Goal: Task Accomplishment & Management: Manage account settings

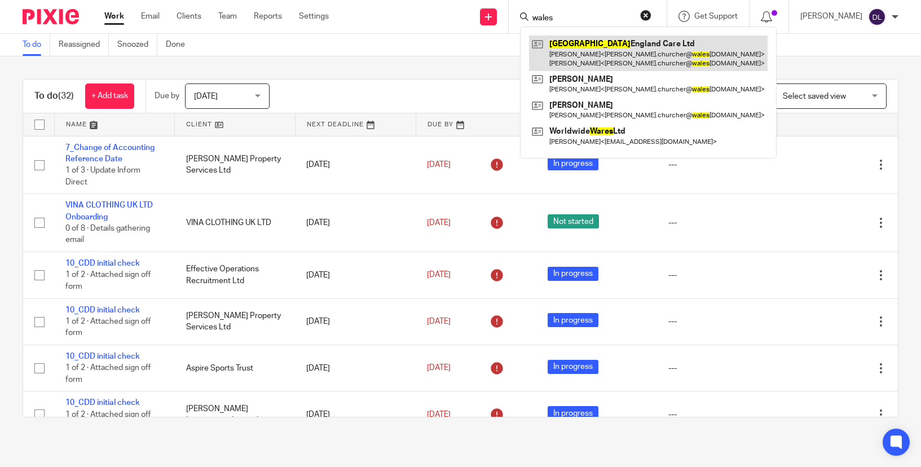
type input "wales"
click at [592, 44] on link at bounding box center [648, 53] width 239 height 35
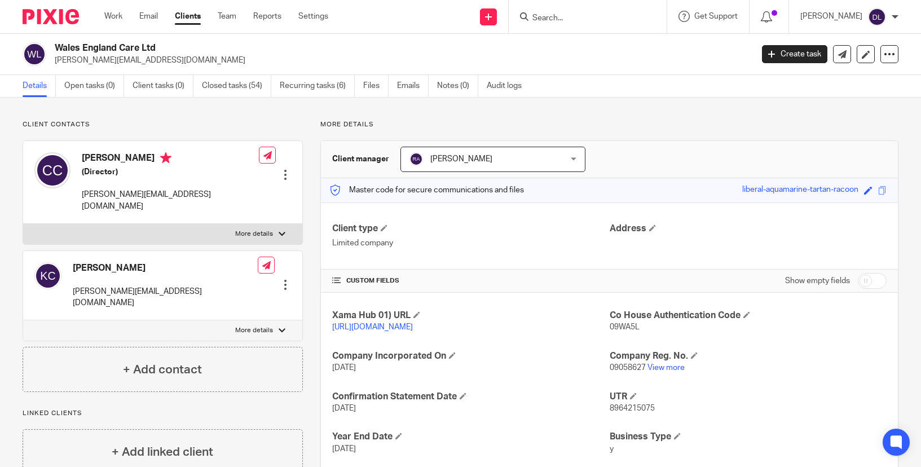
click at [575, 14] on input "Search" at bounding box center [583, 19] width 102 height 10
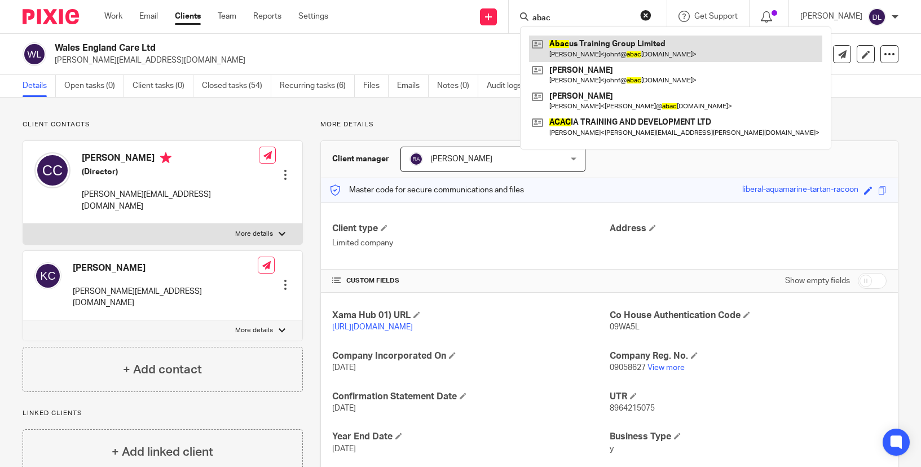
type input "abac"
click at [590, 45] on link at bounding box center [675, 49] width 293 height 26
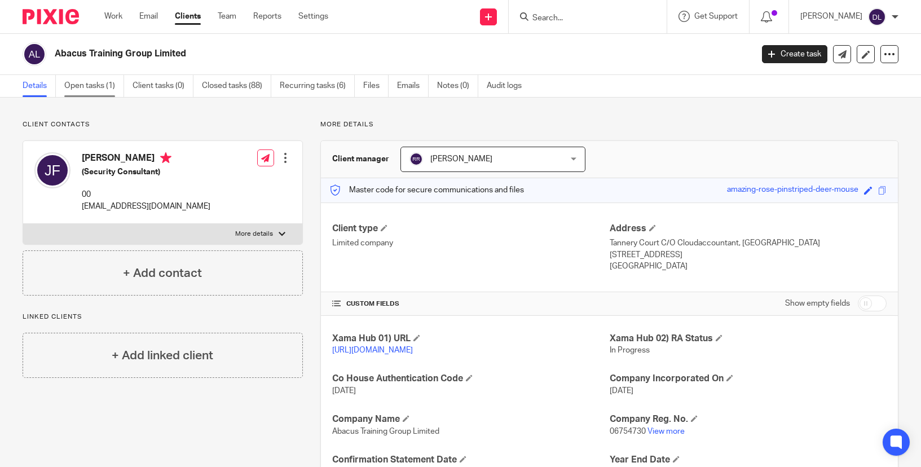
click at [91, 87] on link "Open tasks (1)" at bounding box center [94, 86] width 60 height 22
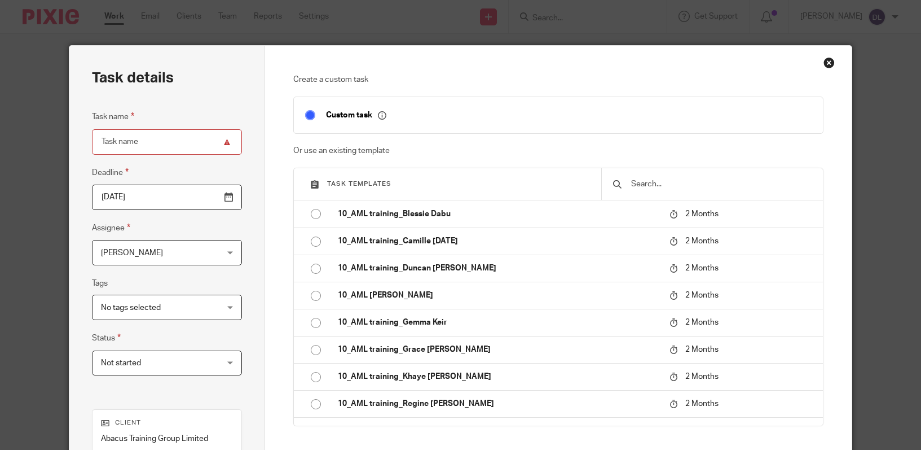
scroll to position [2120, 0]
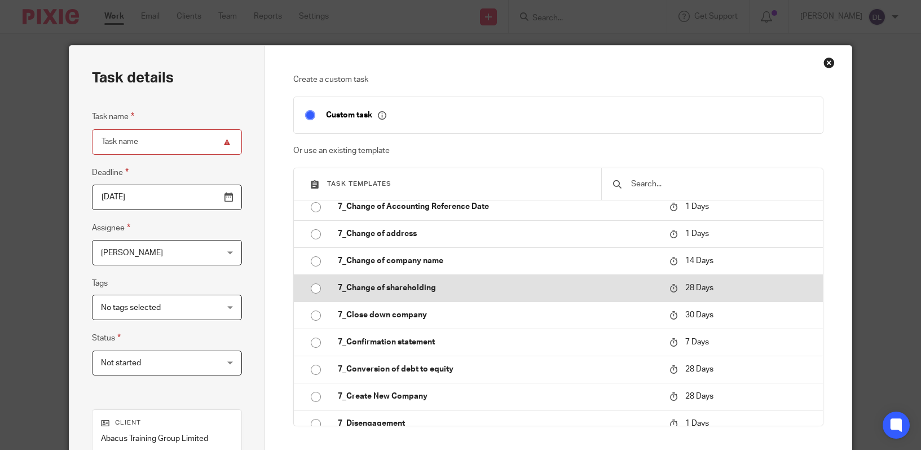
click at [315, 299] on input "radio" at bounding box center [315, 288] width 21 height 21
type input "2025-09-18"
type input "7_Change of shareholding"
checkbox input "false"
radio input "false"
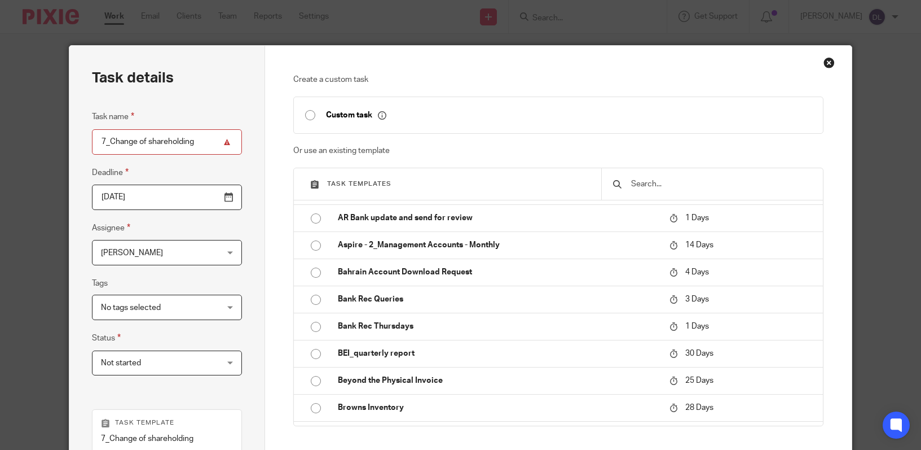
scroll to position [216, 0]
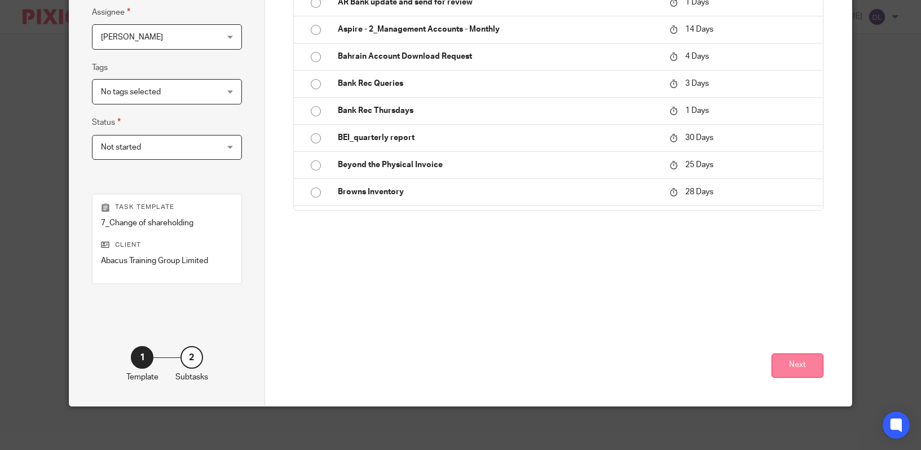
click at [793, 362] on button "Next" at bounding box center [798, 365] width 52 height 24
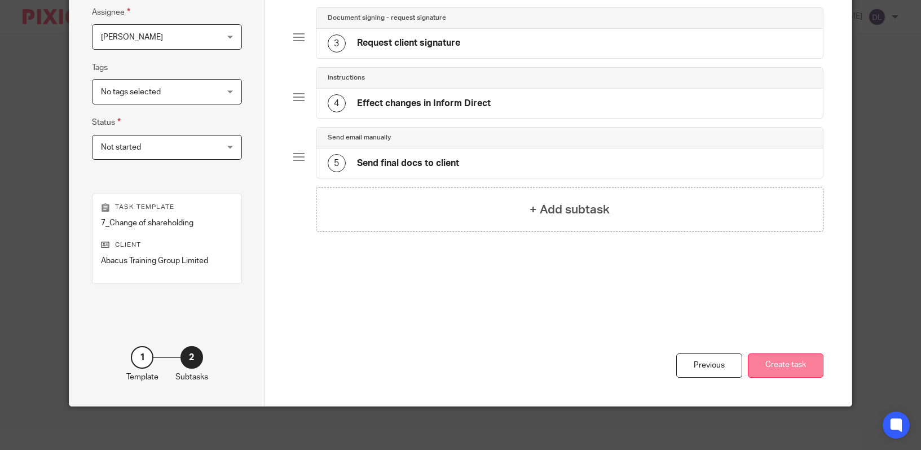
click at [788, 369] on button "Create task" at bounding box center [786, 365] width 76 height 24
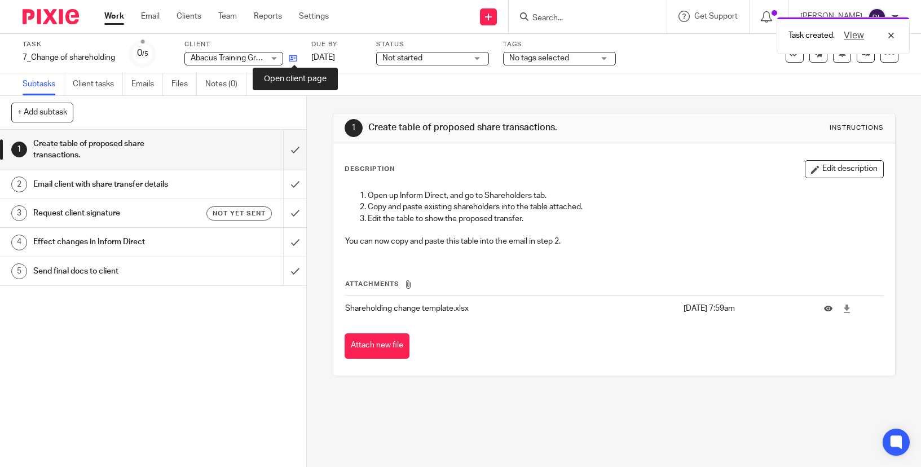
click at [292, 57] on icon at bounding box center [293, 58] width 8 height 8
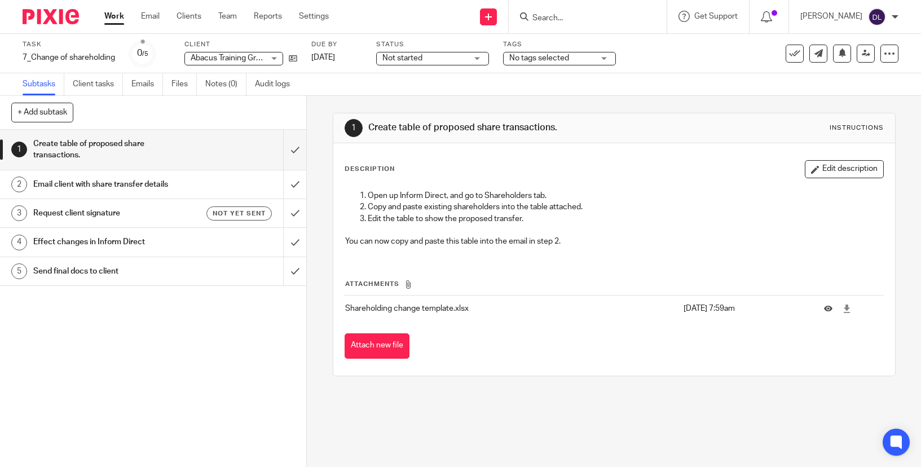
click at [84, 186] on h1 "Email client with share transfer details" at bounding box center [112, 184] width 159 height 17
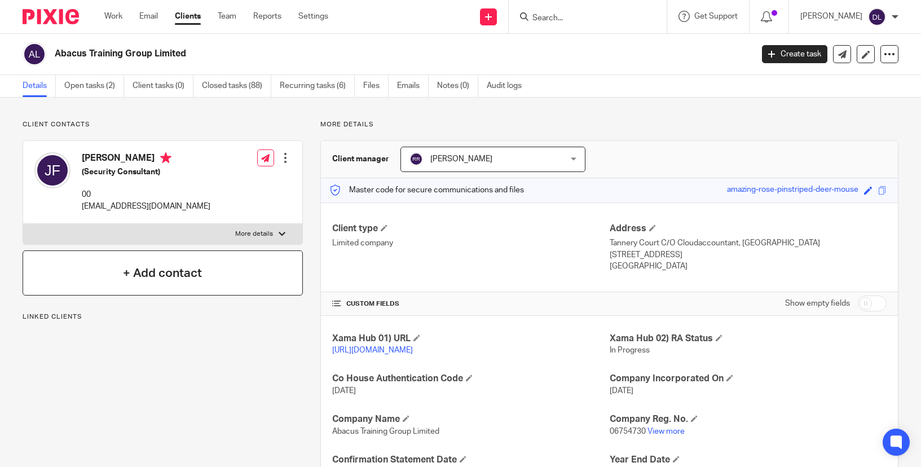
click at [157, 270] on h4 "+ Add contact" at bounding box center [162, 273] width 79 height 17
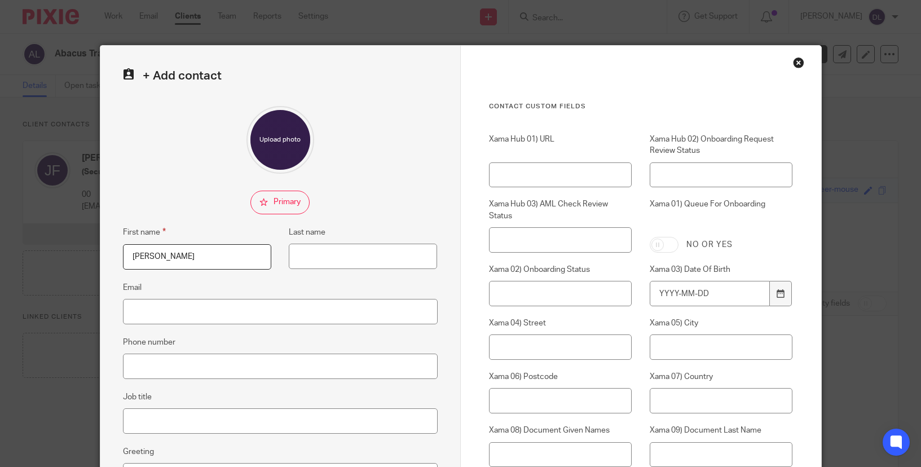
type input "[PERSON_NAME]"
paste input "[PERSON_NAME][EMAIL_ADDRESS][DOMAIN_NAME]"
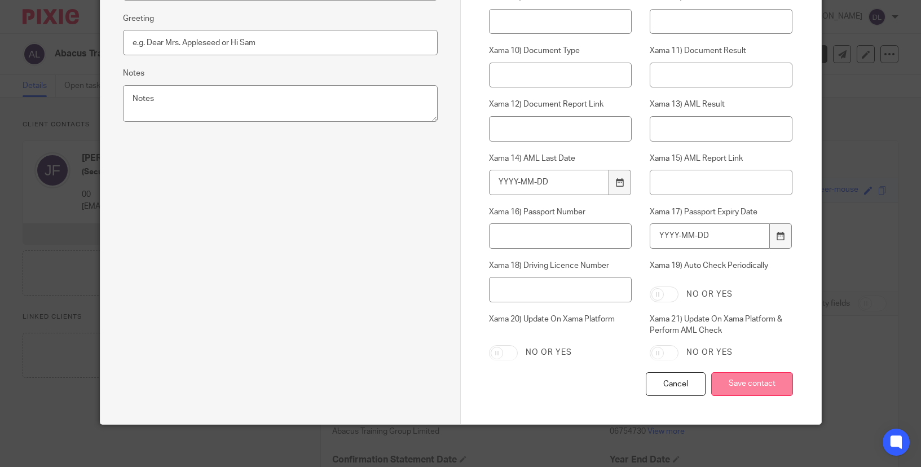
type input "[PERSON_NAME][EMAIL_ADDRESS][DOMAIN_NAME]"
click at [743, 380] on input "Save contact" at bounding box center [752, 384] width 82 height 24
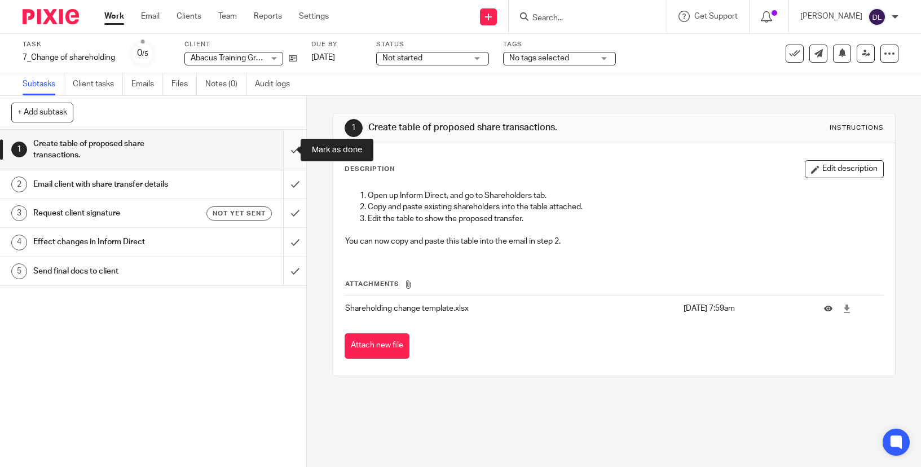
click at [284, 149] on input "submit" at bounding box center [153, 150] width 306 height 40
click at [111, 186] on h1 "Email client with share transfer details" at bounding box center [112, 184] width 159 height 17
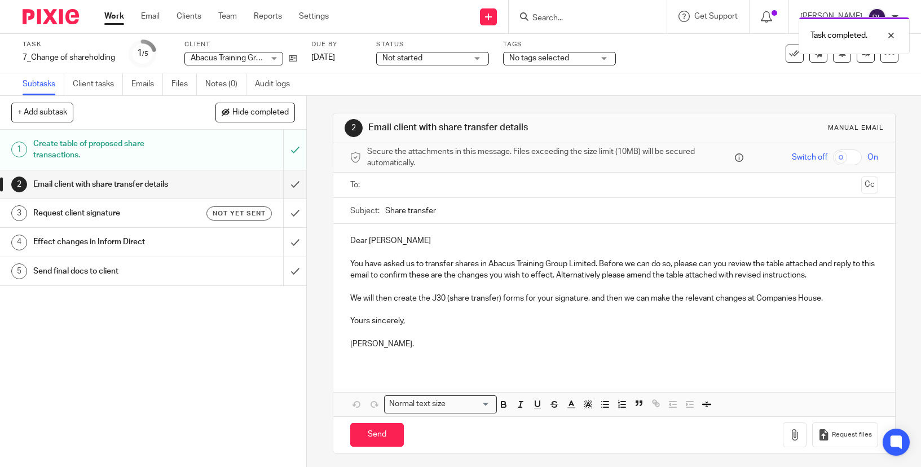
click at [95, 211] on h1 "Request client signature" at bounding box center [112, 213] width 159 height 17
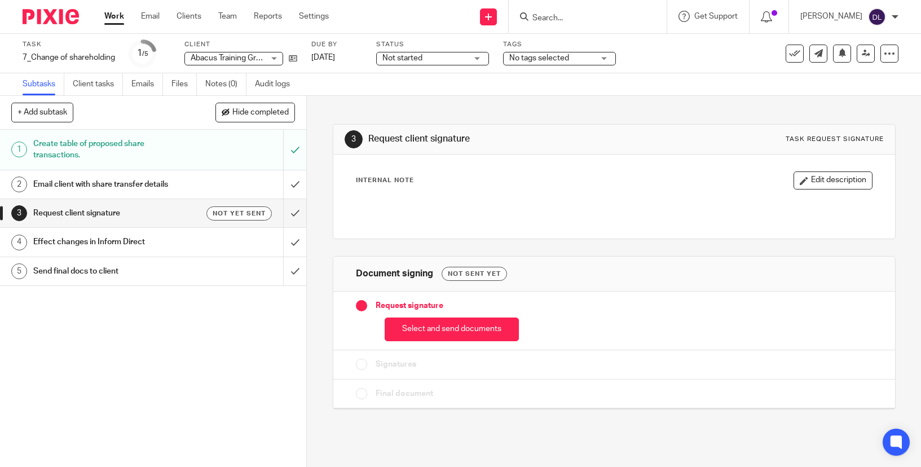
click at [165, 182] on h1 "Email client with share transfer details" at bounding box center [112, 184] width 159 height 17
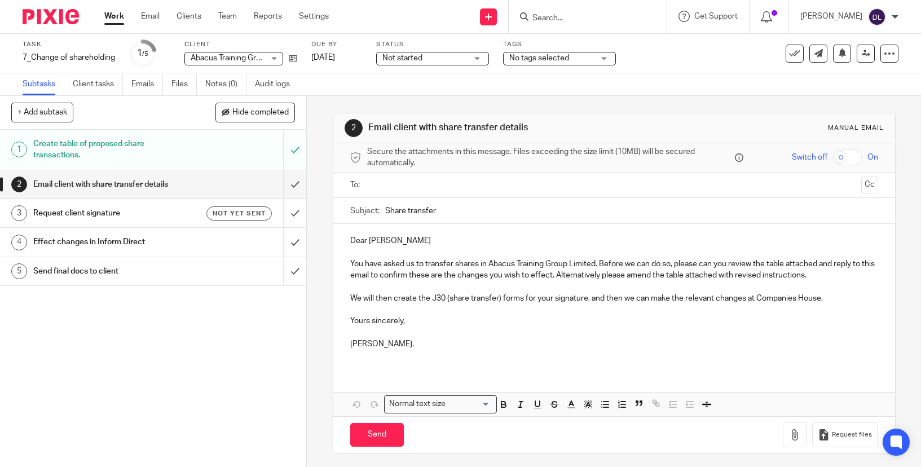
click at [118, 217] on h1 "Request client signature" at bounding box center [112, 213] width 159 height 17
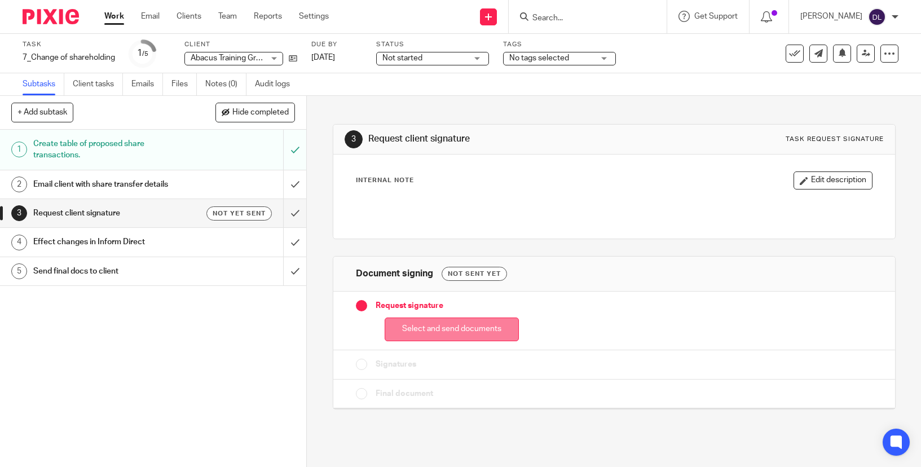
click at [433, 329] on button "Select and send documents" at bounding box center [452, 330] width 134 height 24
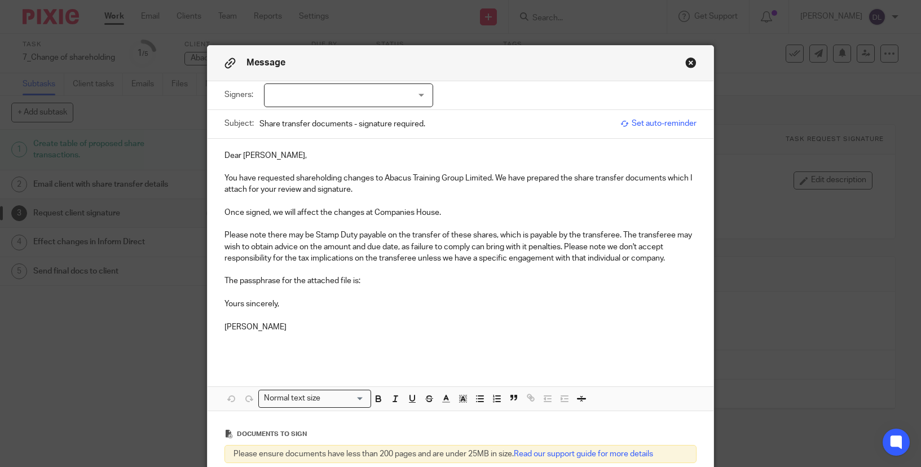
scroll to position [116, 0]
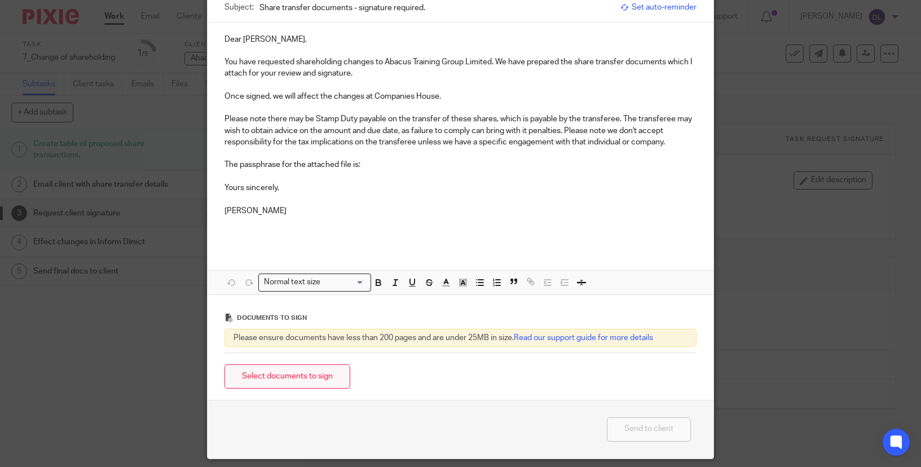
click at [300, 368] on button "Select documents to sign" at bounding box center [288, 376] width 126 height 24
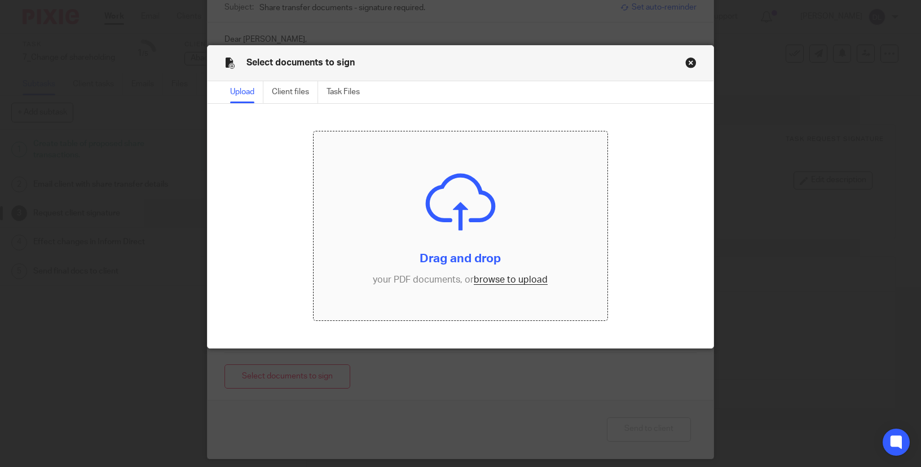
click at [494, 281] on input "file" at bounding box center [461, 225] width 294 height 189
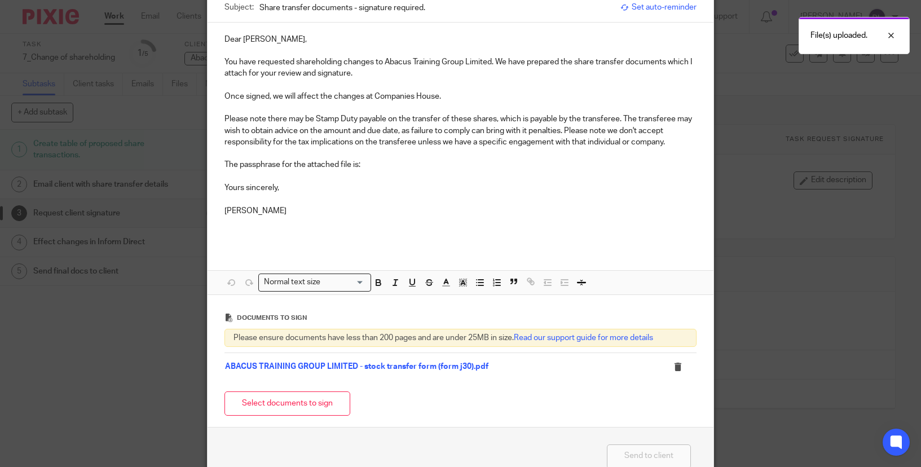
scroll to position [0, 0]
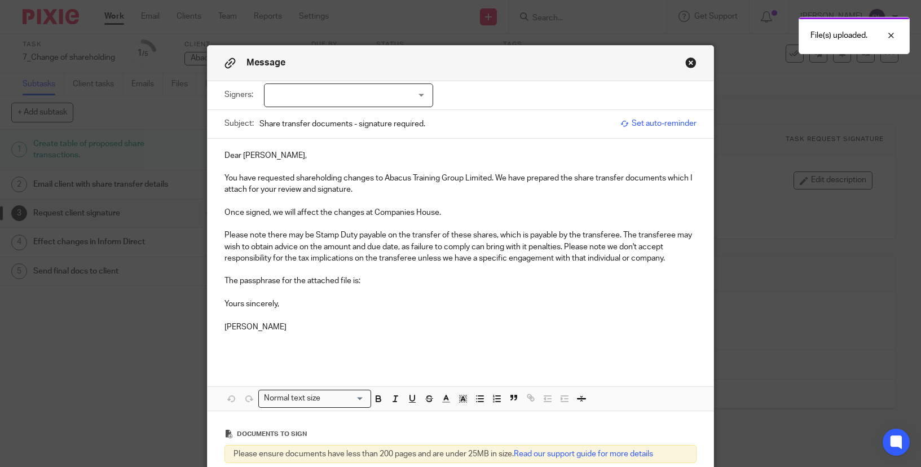
click at [304, 91] on div at bounding box center [348, 96] width 169 height 24
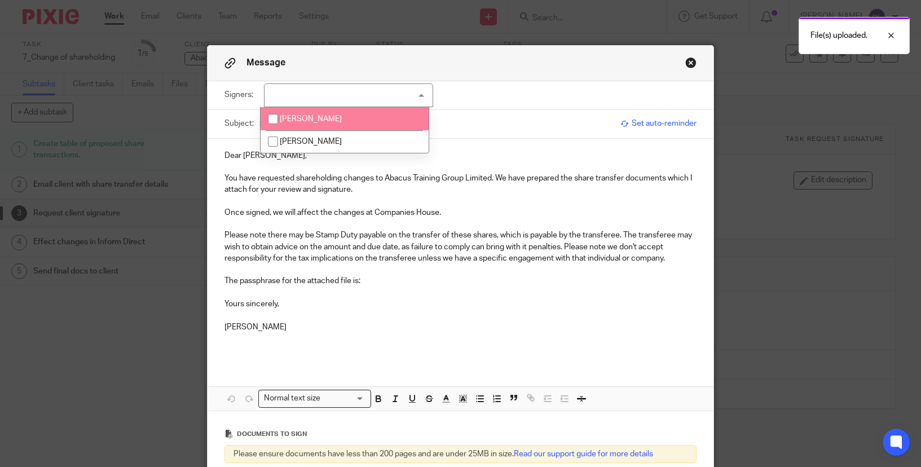
click at [314, 120] on span "John Baker" at bounding box center [311, 119] width 62 height 8
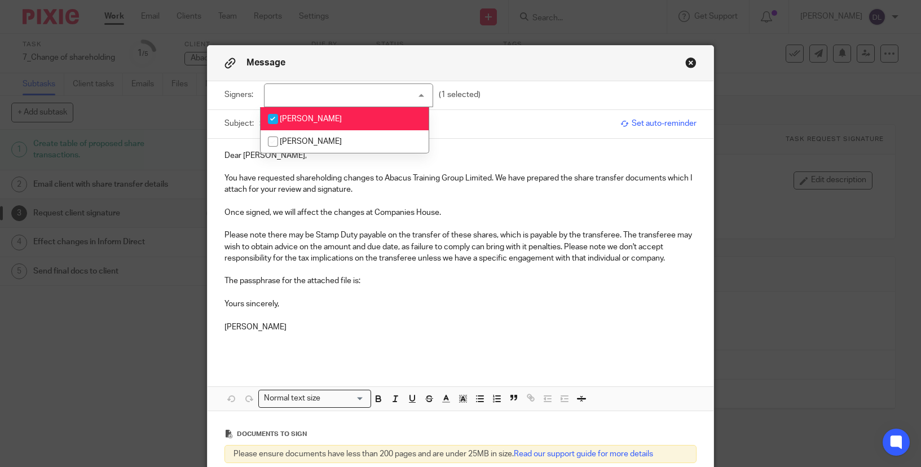
click at [306, 120] on span "John Baker" at bounding box center [311, 119] width 62 height 8
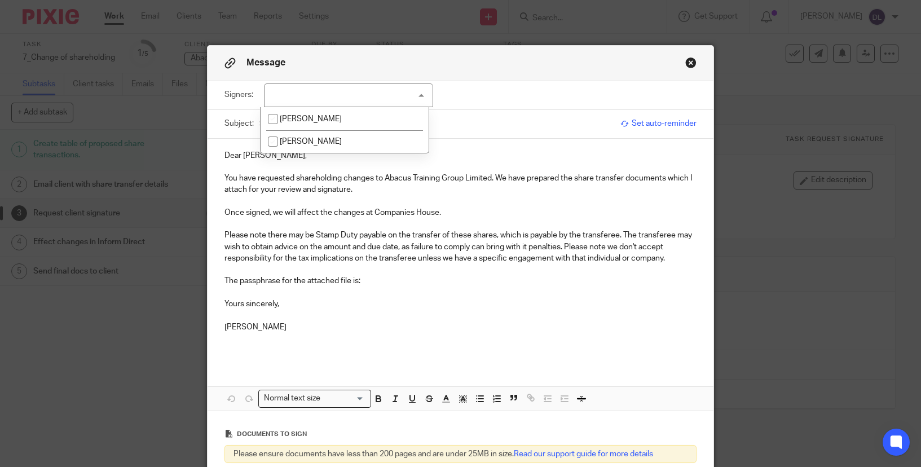
click at [306, 120] on span "John Baker" at bounding box center [311, 119] width 62 height 8
checkbox input "true"
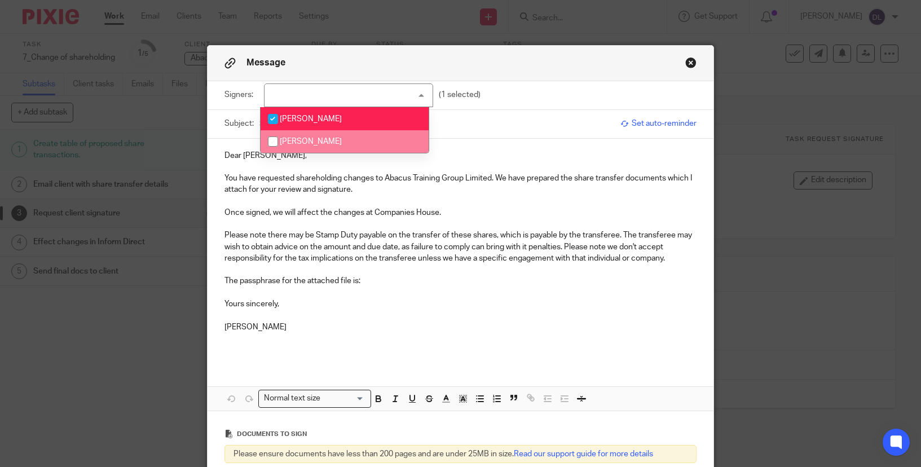
click at [320, 184] on p "You have requested shareholding changes to Abacus Training Group Limited. We ha…" at bounding box center [461, 184] width 472 height 23
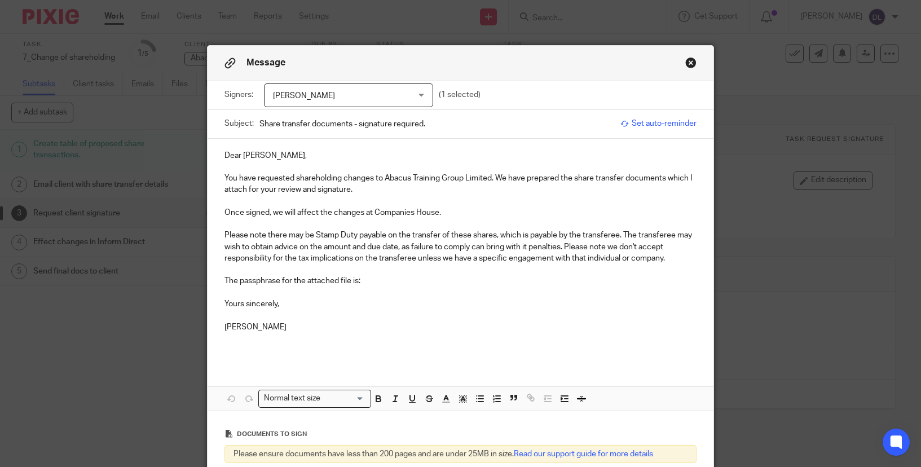
click at [266, 155] on p "Dear John," at bounding box center [461, 155] width 472 height 11
click at [287, 322] on p "[PERSON_NAME]" at bounding box center [461, 327] width 472 height 11
click at [372, 282] on p "The passphrase for the attached file is:" at bounding box center [461, 280] width 472 height 11
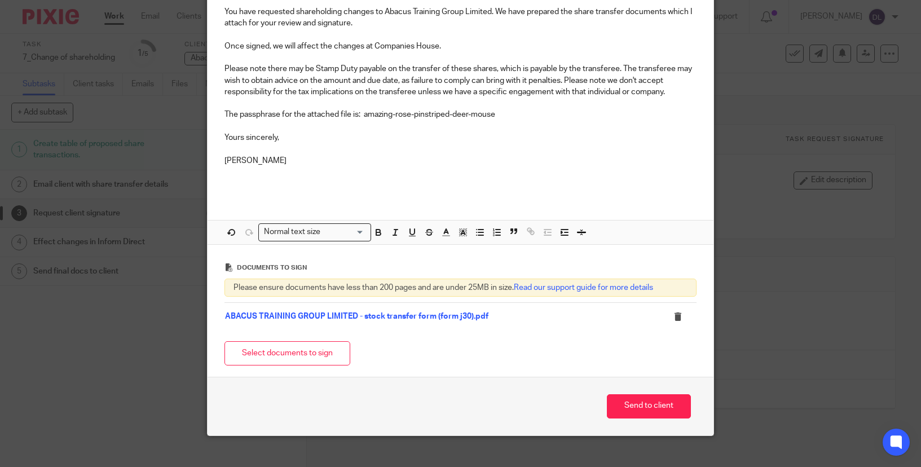
scroll to position [143, 0]
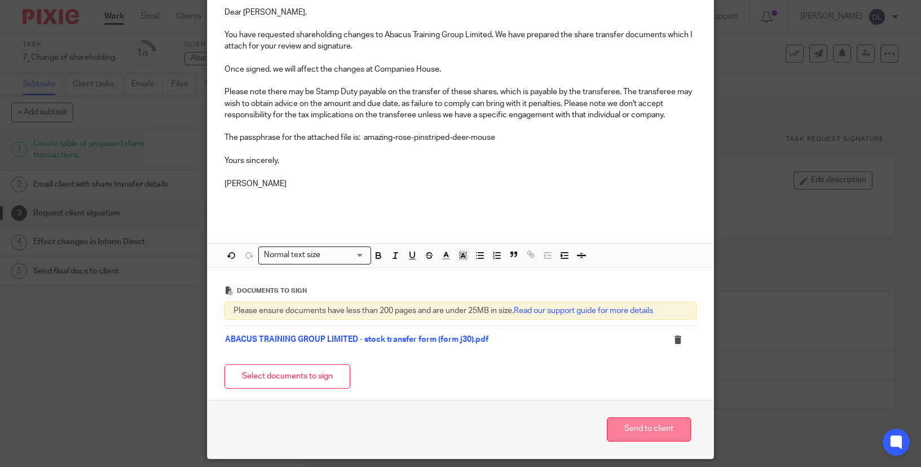
click at [638, 419] on button "Send to client" at bounding box center [649, 430] width 84 height 24
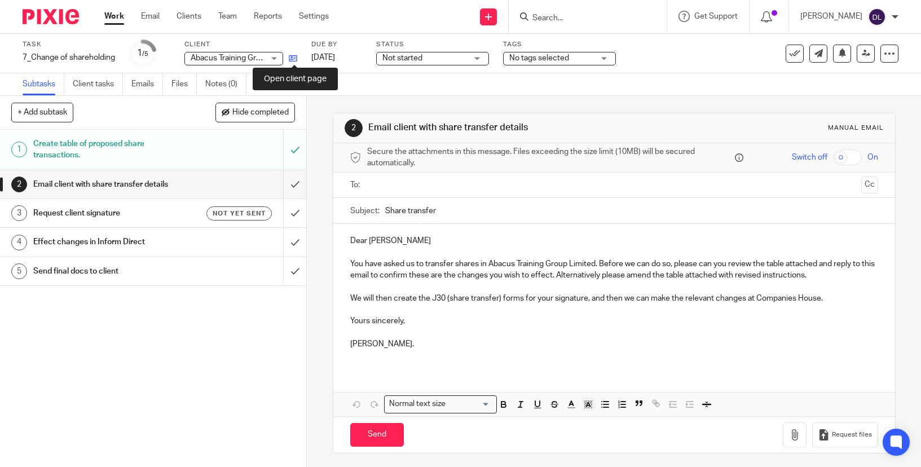
click at [297, 56] on icon at bounding box center [293, 58] width 8 height 8
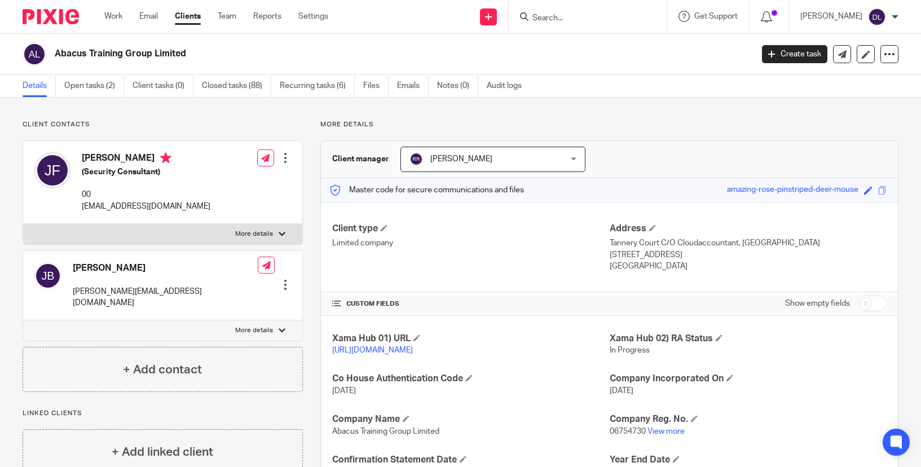
drag, startPoint x: 713, startPoint y: 189, endPoint x: 850, endPoint y: 191, distance: 136.6
click at [850, 191] on div "Master code for secure communications and files amazing-rose-pinstriped-deer-mo…" at bounding box center [609, 190] width 577 height 24
copy div "amazing-rose-pinstriped-deer-mouse"
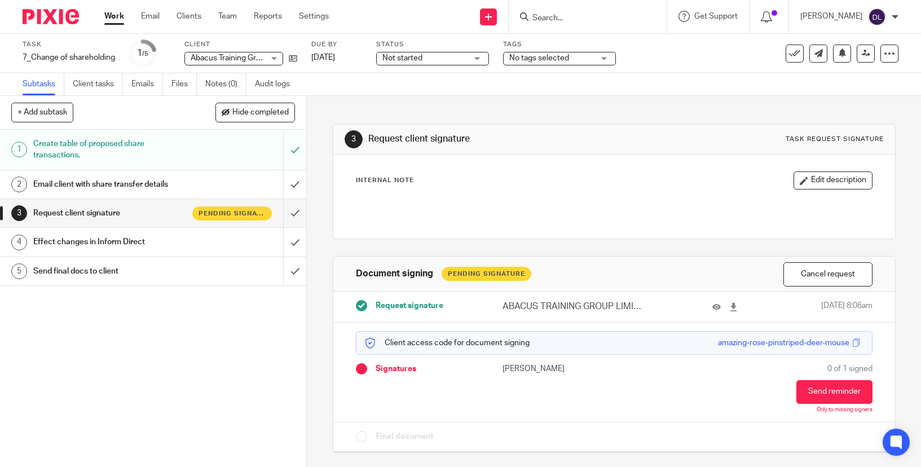
click at [567, 22] on input "Search" at bounding box center [583, 19] width 102 height 10
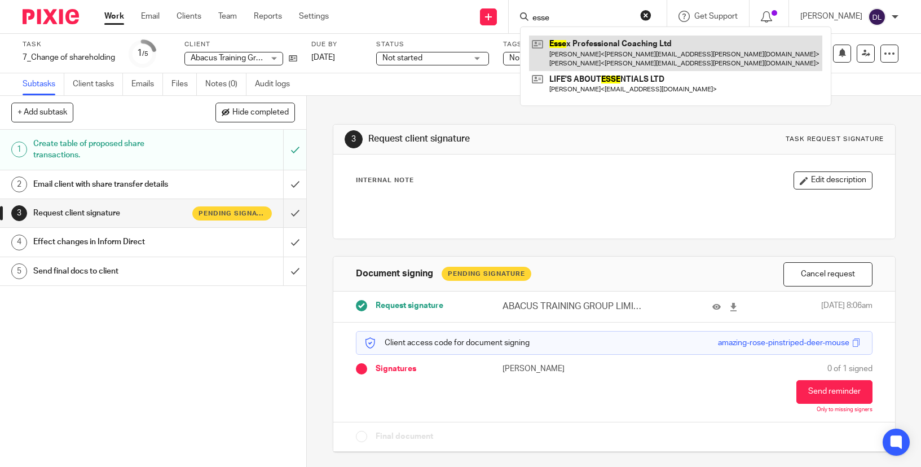
type input "esse"
click at [588, 52] on link at bounding box center [675, 53] width 293 height 35
